Goal: Task Accomplishment & Management: Manage account settings

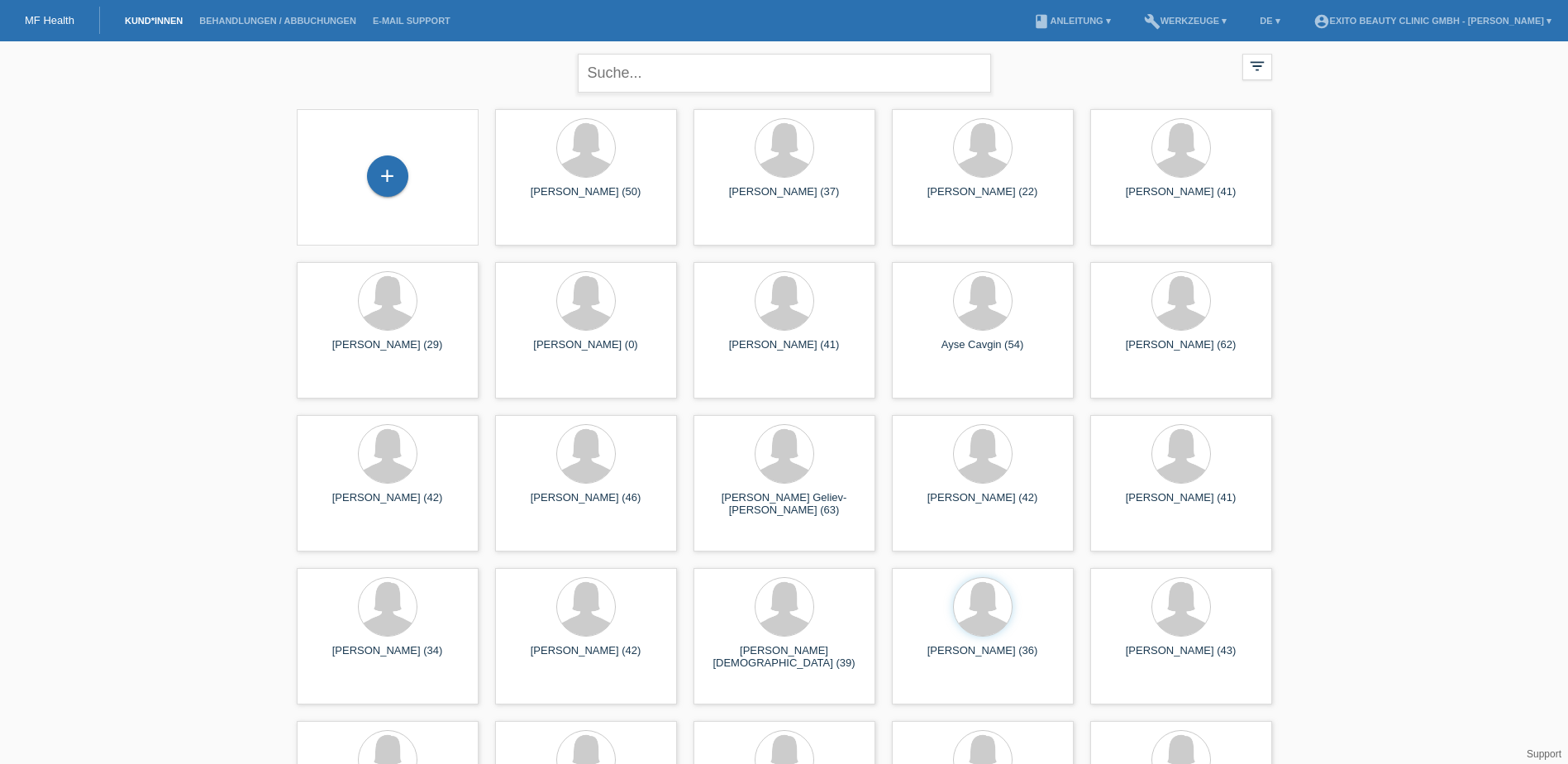
click at [677, 62] on input "text" at bounding box center [784, 73] width 413 height 39
type input "seranda"
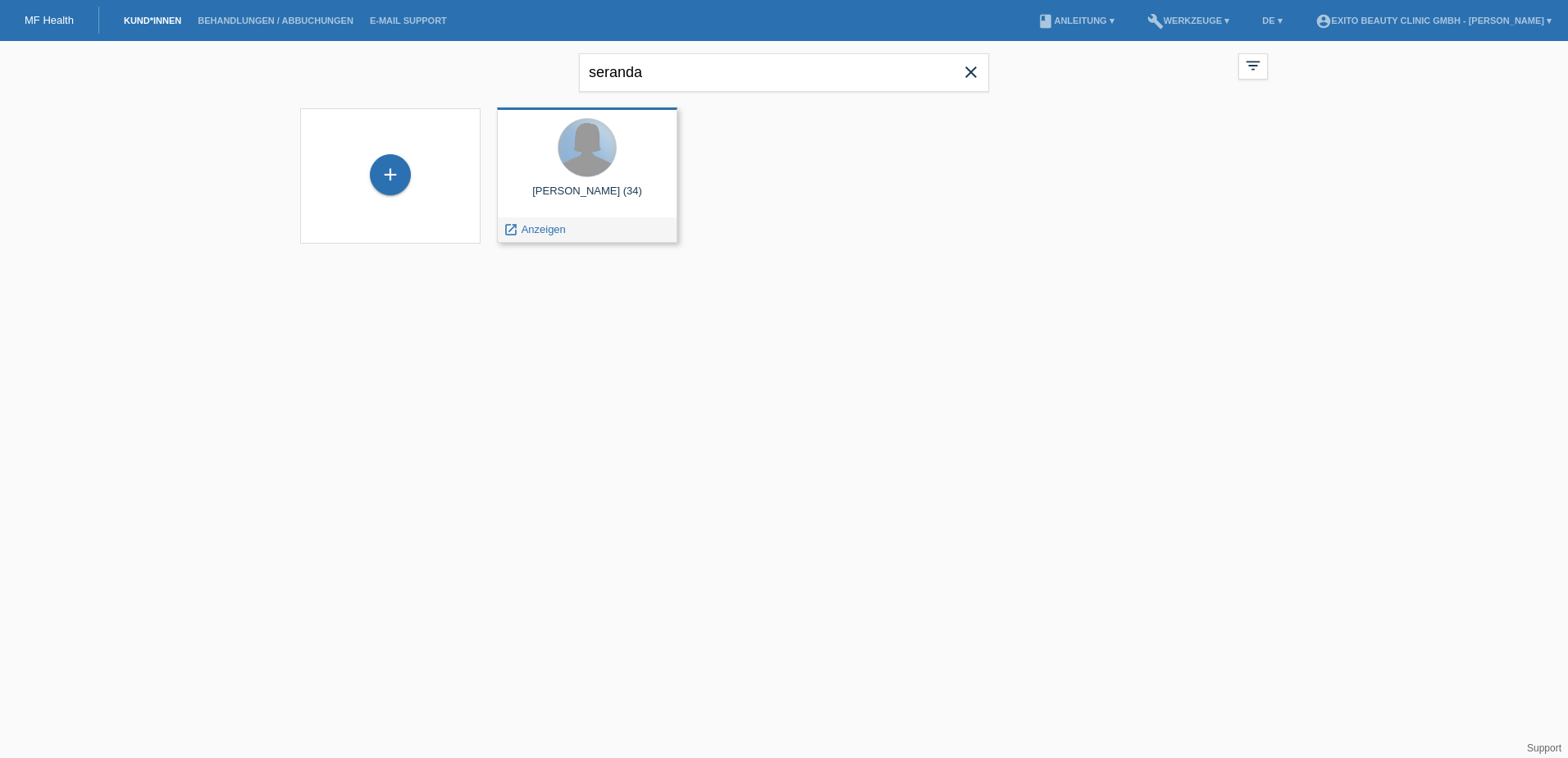
click at [597, 160] on div at bounding box center [586, 148] width 57 height 57
click at [540, 232] on span "Anzeigen" at bounding box center [544, 230] width 45 height 13
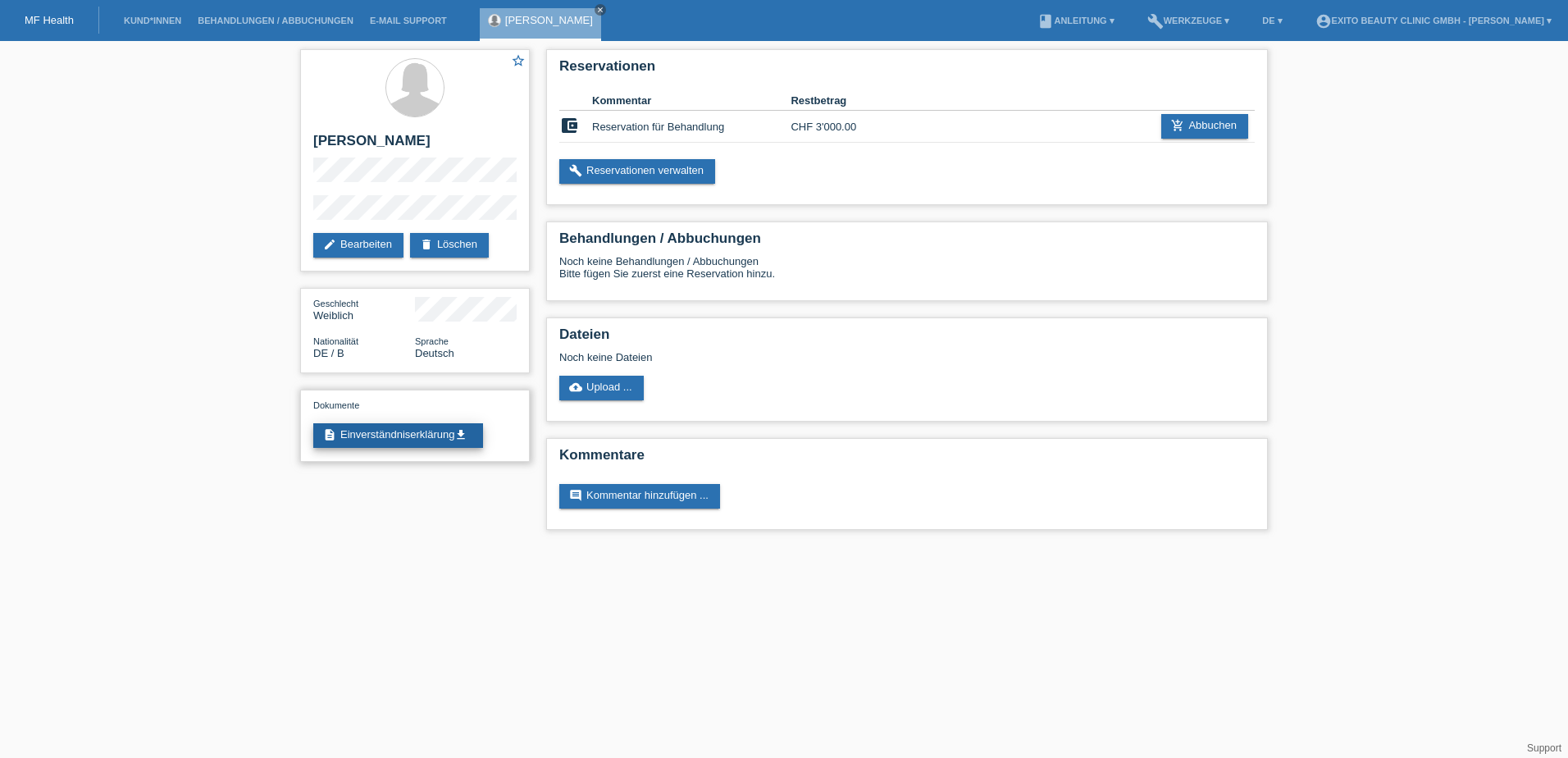
click at [418, 426] on link "description Einverständniserklärung get_app" at bounding box center [398, 435] width 169 height 25
click at [593, 391] on link "cloud_upload Upload ..." at bounding box center [601, 387] width 85 height 25
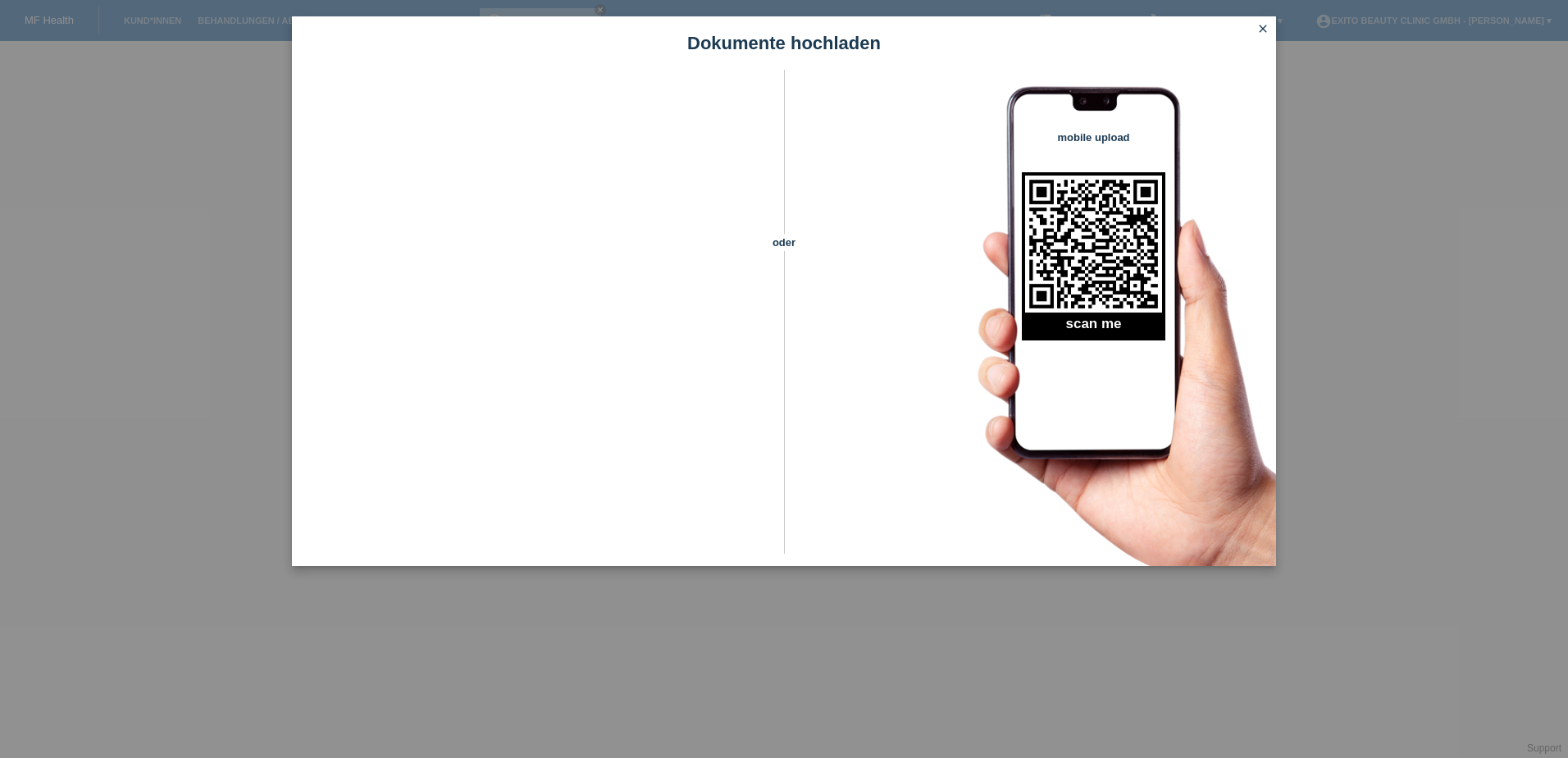
click at [1260, 26] on icon "close" at bounding box center [1263, 28] width 13 height 13
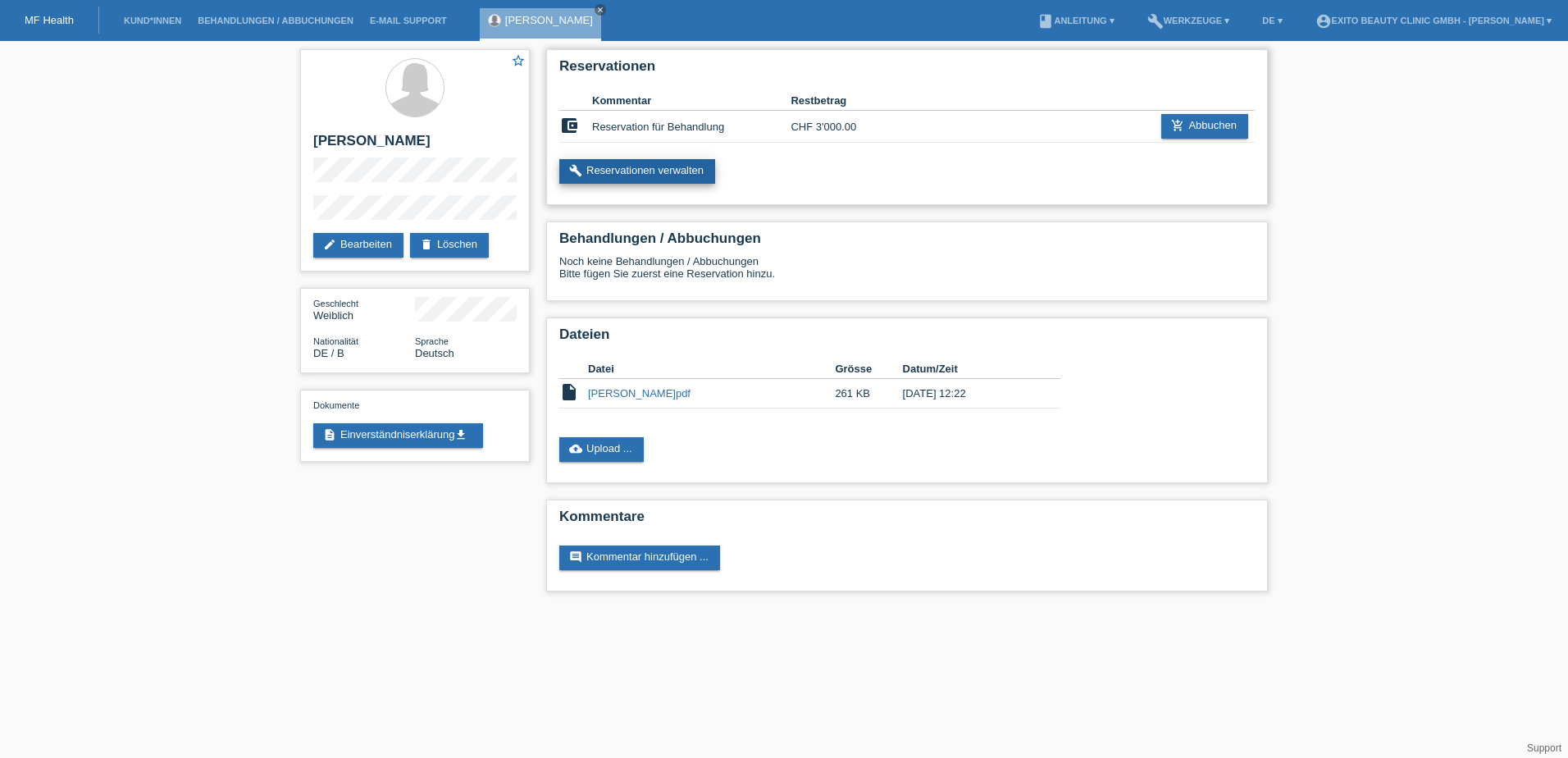
click at [665, 172] on link "build Reservationen verwalten" at bounding box center [636, 171] width 156 height 25
